Goal: Transaction & Acquisition: Obtain resource

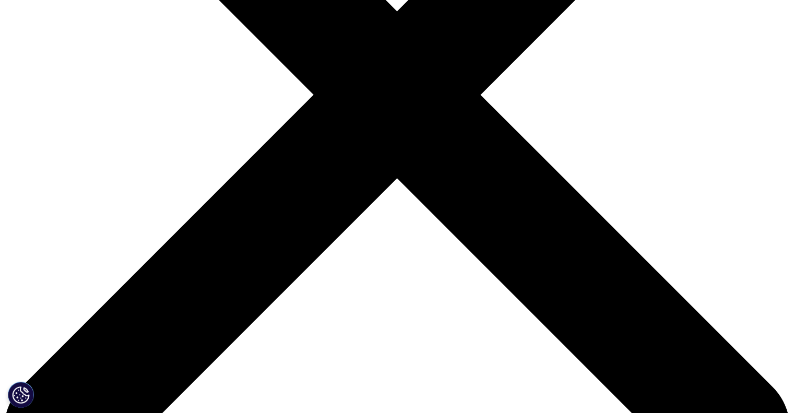
scroll to position [188, 616]
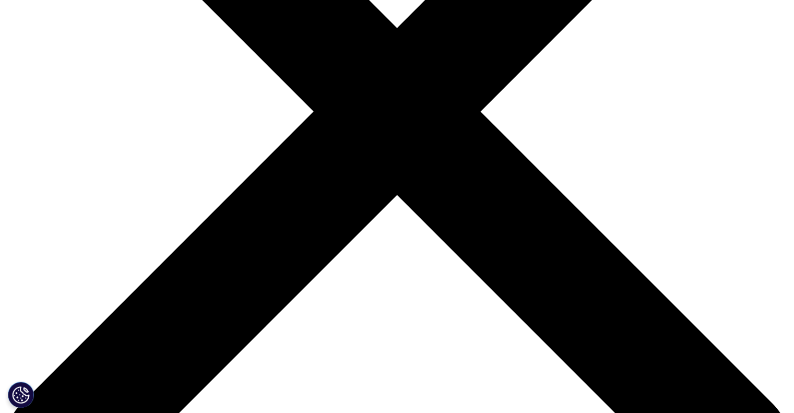
scroll to position [366, 0]
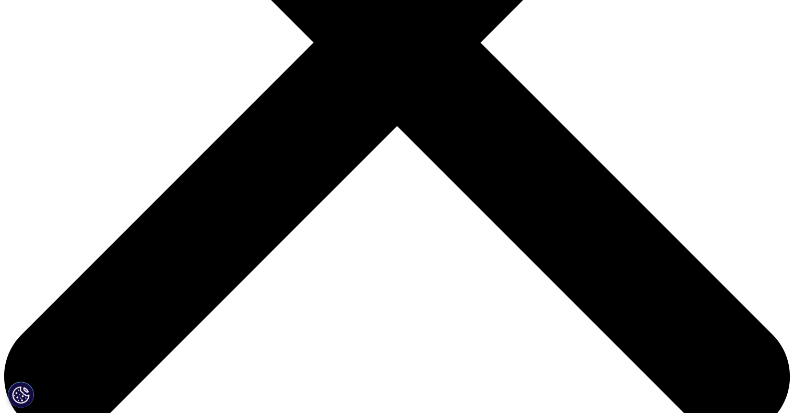
type input "cncfng"
type input "jgfjgf"
drag, startPoint x: 169, startPoint y: 347, endPoint x: 177, endPoint y: 351, distance: 8.6
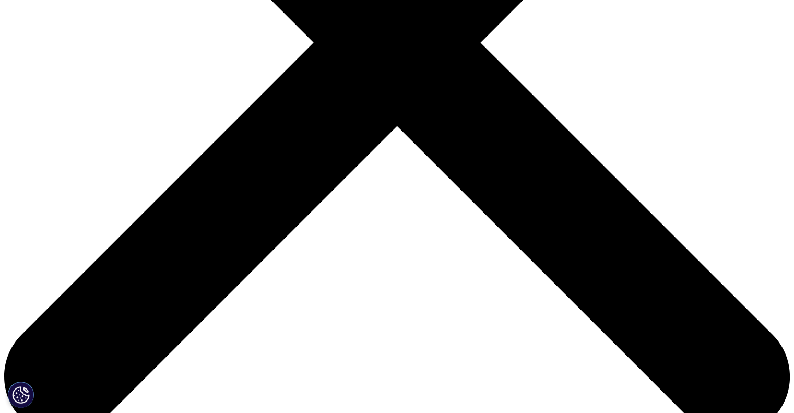
type input "fgjfgjf@fdjfdj.com"
drag, startPoint x: 261, startPoint y: 355, endPoint x: 261, endPoint y: 368, distance: 13.6
type input "dgfjhdfgj"
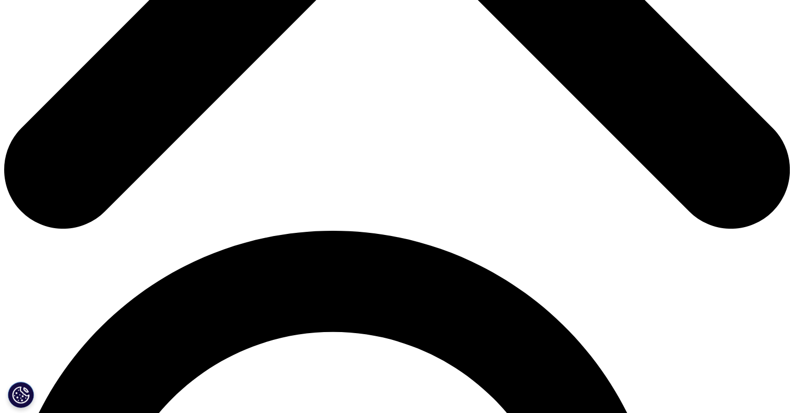
scroll to position [574, 0]
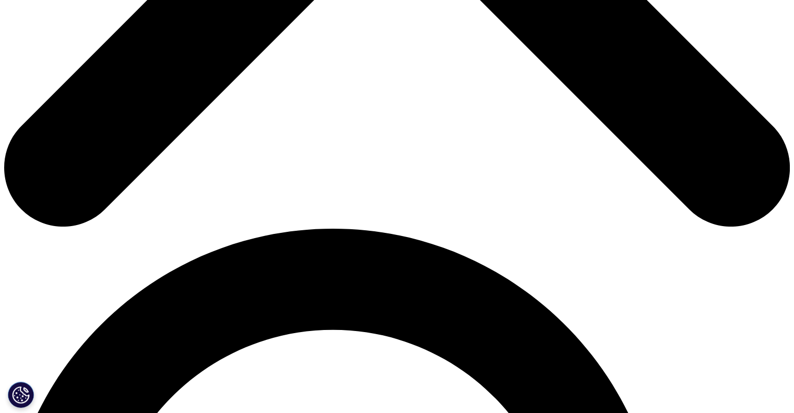
type input "dytjygtjk"
select select "[GEOGRAPHIC_DATA]"
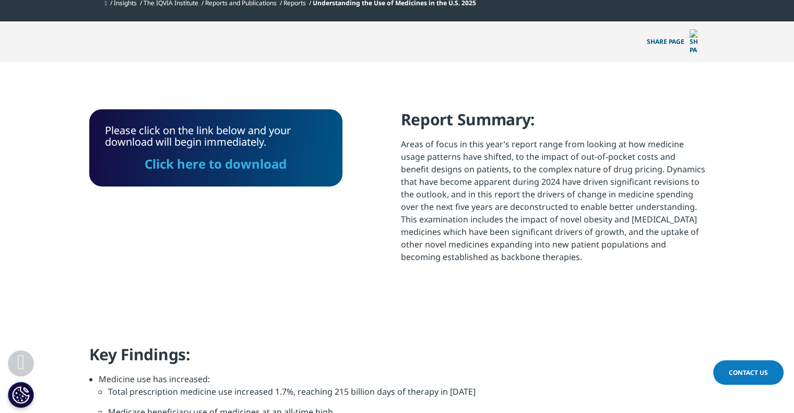
scroll to position [355, 0]
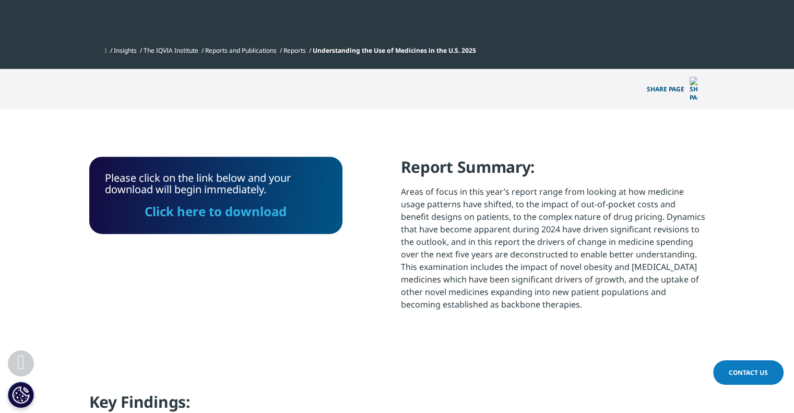
click at [263, 203] on link "Click here to download" at bounding box center [216, 211] width 142 height 17
